Goal: Check status: Check status

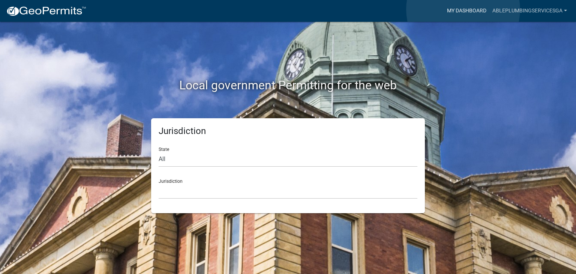
click at [463, 9] on link "My Dashboard" at bounding box center [466, 11] width 45 height 14
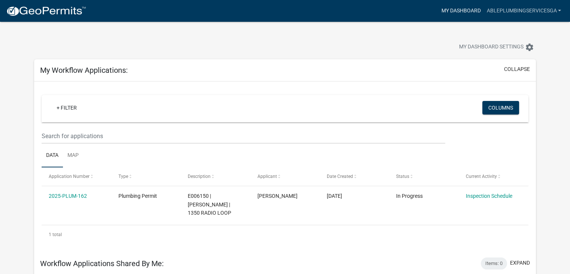
click at [472, 15] on link "My Dashboard" at bounding box center [460, 11] width 45 height 14
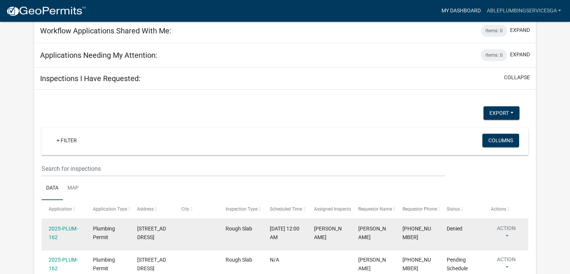
scroll to position [300, 0]
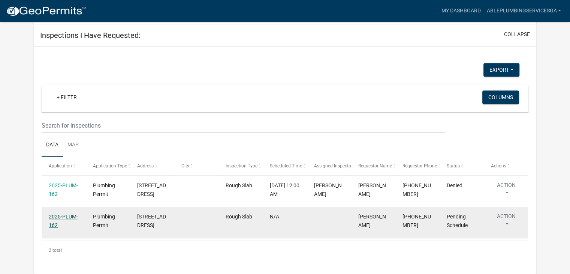
click at [51, 215] on link "2025-PLUM-162" at bounding box center [63, 220] width 29 height 15
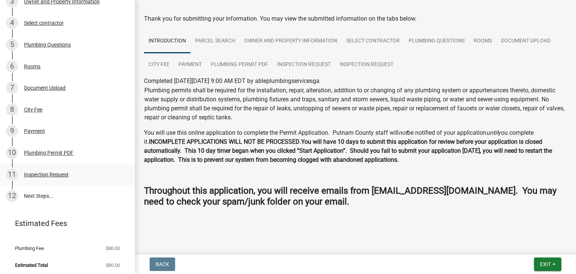
scroll to position [167, 0]
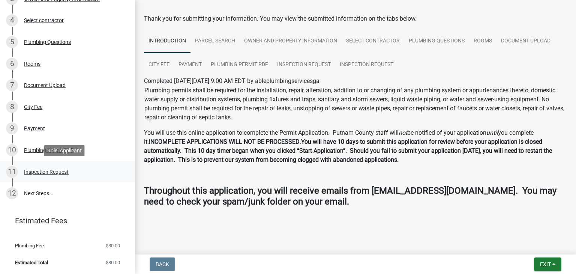
click at [66, 172] on div "Inspection Request" at bounding box center [46, 171] width 45 height 5
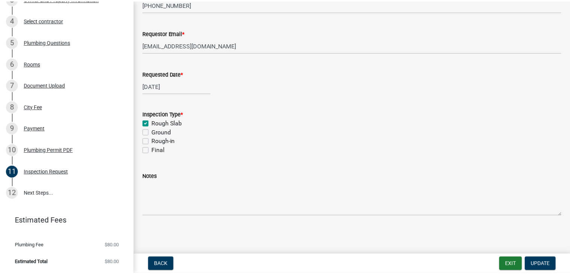
scroll to position [0, 0]
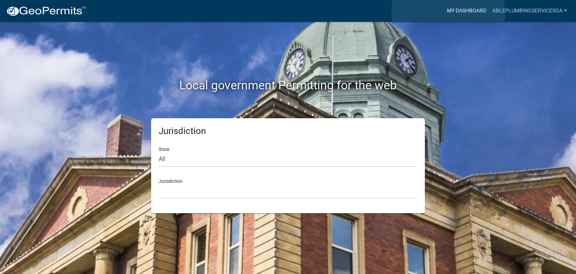
click at [448, 13] on link "My Dashboard" at bounding box center [466, 11] width 45 height 14
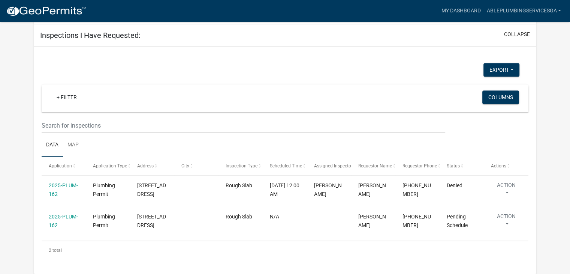
scroll to position [301, 0]
